Goal: Task Accomplishment & Management: Complete application form

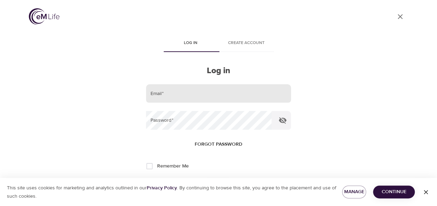
click at [204, 95] on input "email" at bounding box center [218, 93] width 145 height 19
click at [424, 193] on icon "button" at bounding box center [426, 192] width 4 height 4
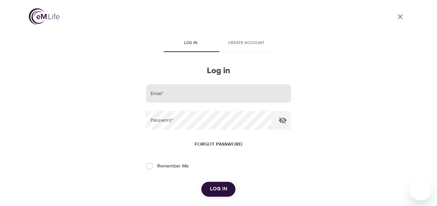
click at [207, 93] on input "email" at bounding box center [218, 93] width 145 height 19
type input "patrice.h.wery@gsk.com"
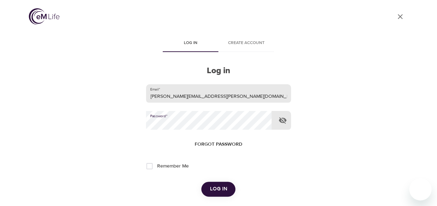
click at [201, 182] on button "Log in" at bounding box center [218, 189] width 34 height 15
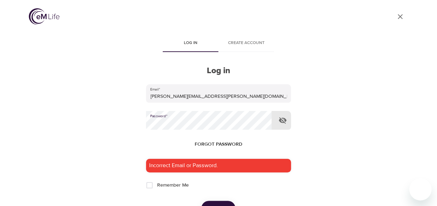
click at [227, 144] on span "Forgot password" at bounding box center [219, 144] width 48 height 9
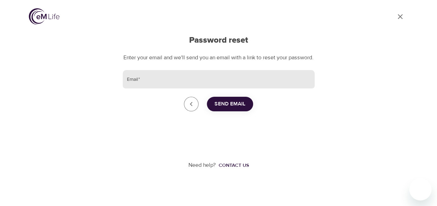
click at [182, 89] on input "Email   *" at bounding box center [219, 79] width 192 height 19
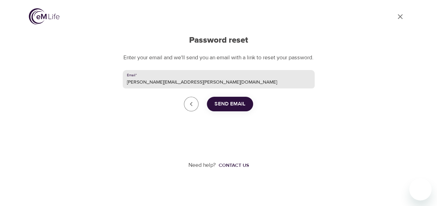
type input "patrice.h.wery@gsk.com"
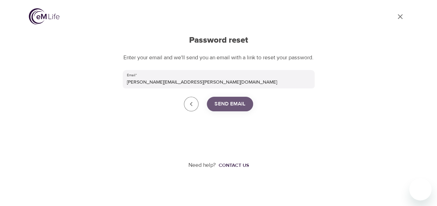
click at [225, 109] on span "Send Email" at bounding box center [229, 104] width 31 height 9
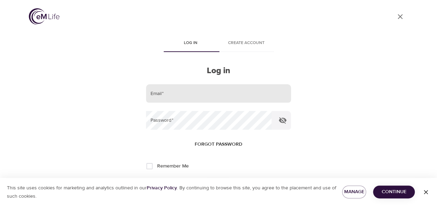
click at [172, 99] on input "email" at bounding box center [218, 93] width 145 height 19
type input "[EMAIL_ADDRESS][DOMAIN_NAME]"
click at [201, 182] on button "Log in" at bounding box center [218, 189] width 34 height 15
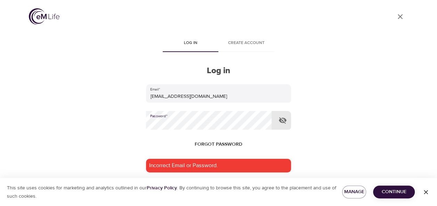
click at [258, 43] on span "Create account" at bounding box center [245, 43] width 47 height 7
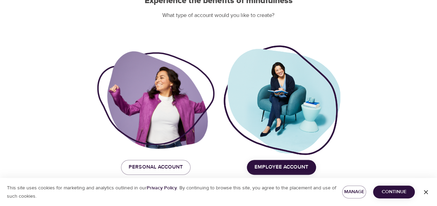
scroll to position [86, 0]
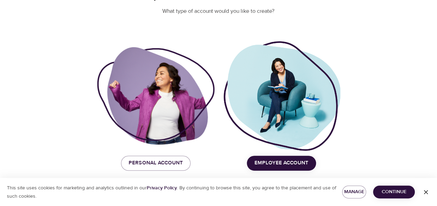
click at [273, 160] on span "Employee Account" at bounding box center [281, 163] width 54 height 9
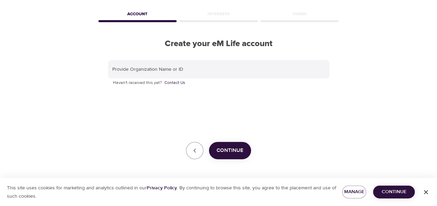
scroll to position [27, 0]
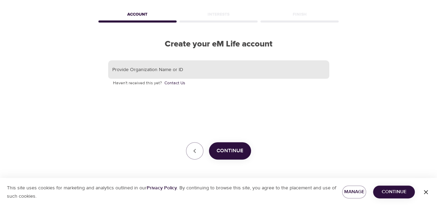
click at [171, 67] on input "text" at bounding box center [218, 69] width 221 height 19
click at [221, 156] on button "Continue" at bounding box center [230, 151] width 42 height 17
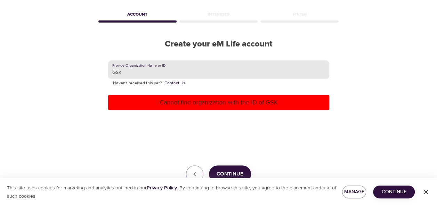
drag, startPoint x: 128, startPoint y: 72, endPoint x: 91, endPoint y: 70, distance: 36.2
click at [91, 70] on div "User Profile Account Interests Finish Create your eM Life account Provide Organ…" at bounding box center [219, 76] width 396 height 206
click at [218, 171] on span "Continue" at bounding box center [230, 174] width 27 height 9
click at [130, 72] on input "GlaxoSMithKline" at bounding box center [218, 69] width 221 height 19
type input "GlaxoSmithKline"
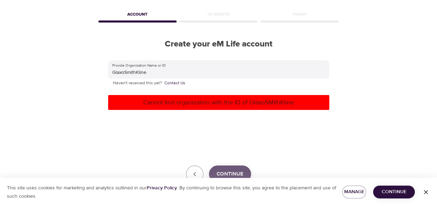
click at [219, 173] on span "Continue" at bounding box center [230, 174] width 27 height 9
